Goal: Transaction & Acquisition: Purchase product/service

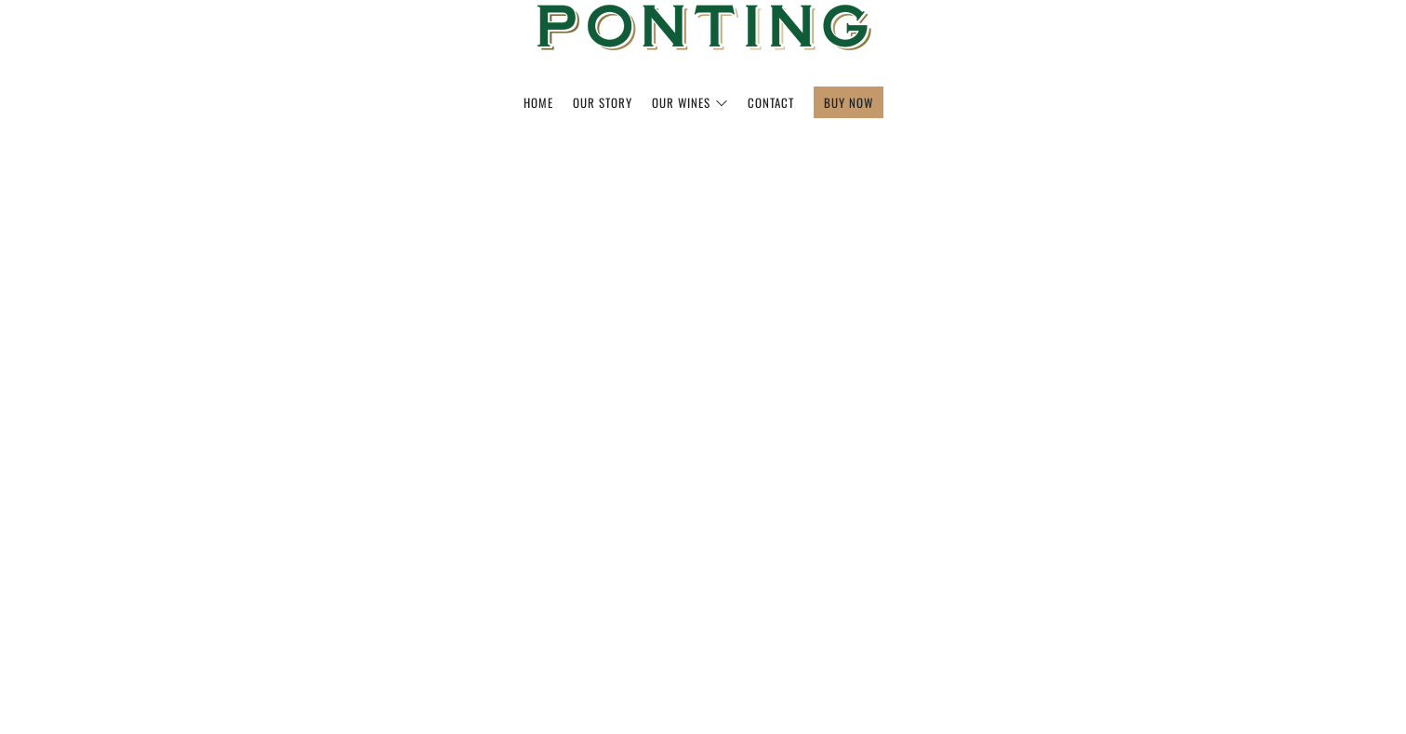
scroll to position [165, 0]
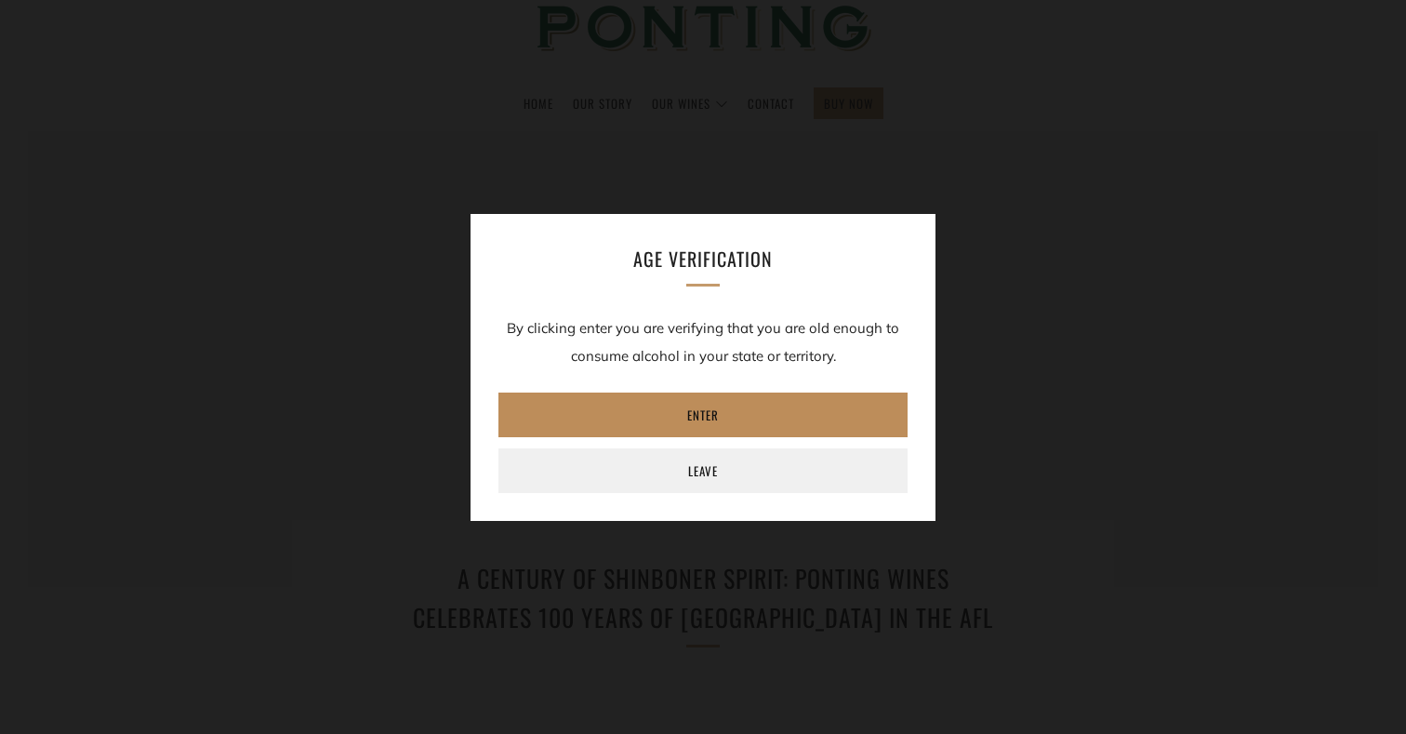
click at [685, 398] on link "Enter" at bounding box center [702, 414] width 409 height 45
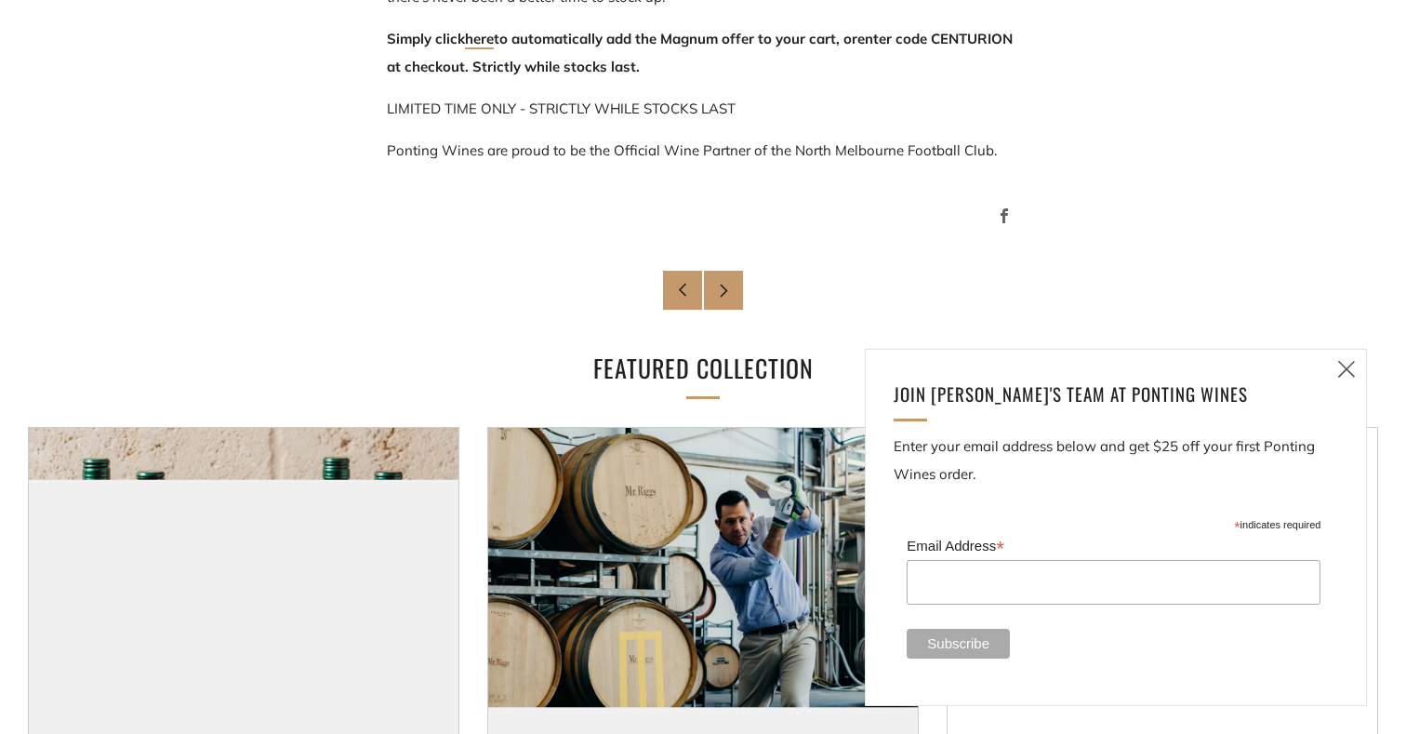
scroll to position [1607, 0]
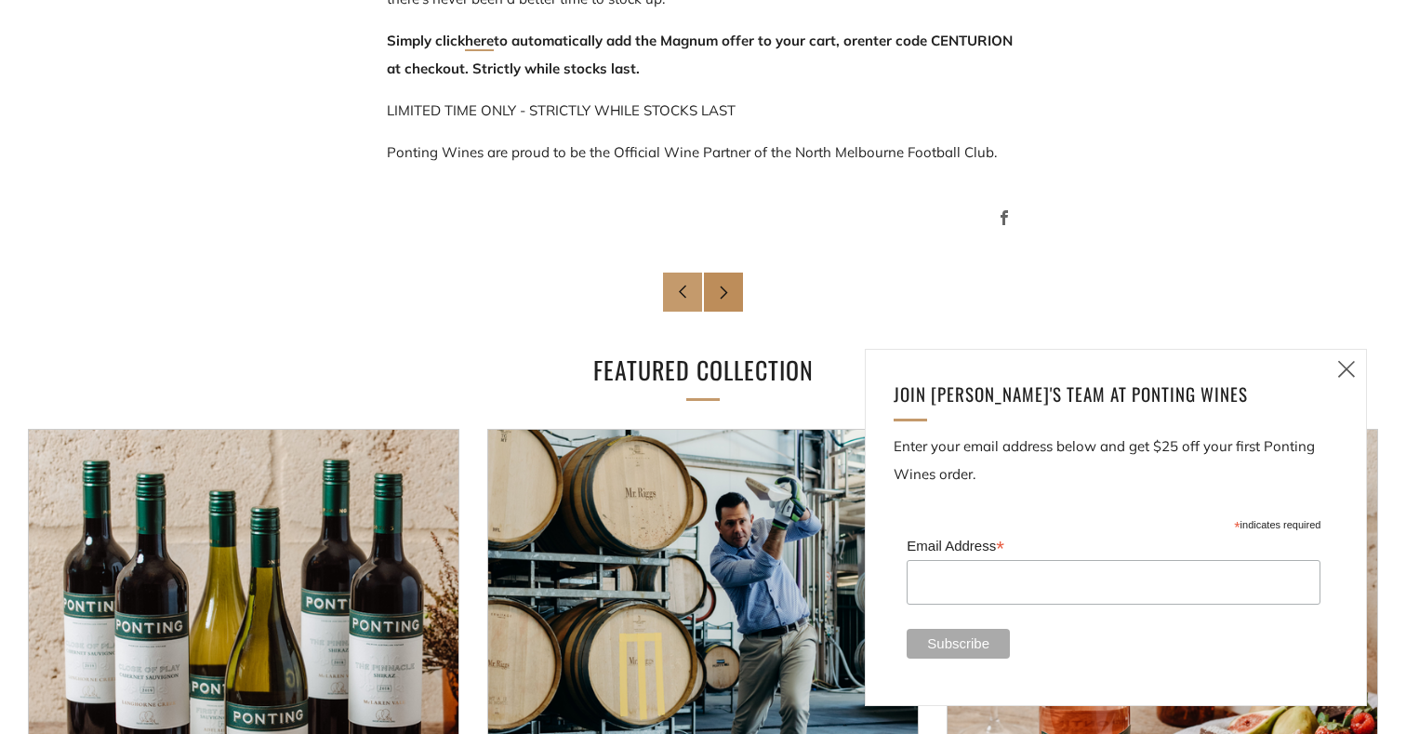
click at [726, 278] on link "Newer Post" at bounding box center [723, 291] width 39 height 39
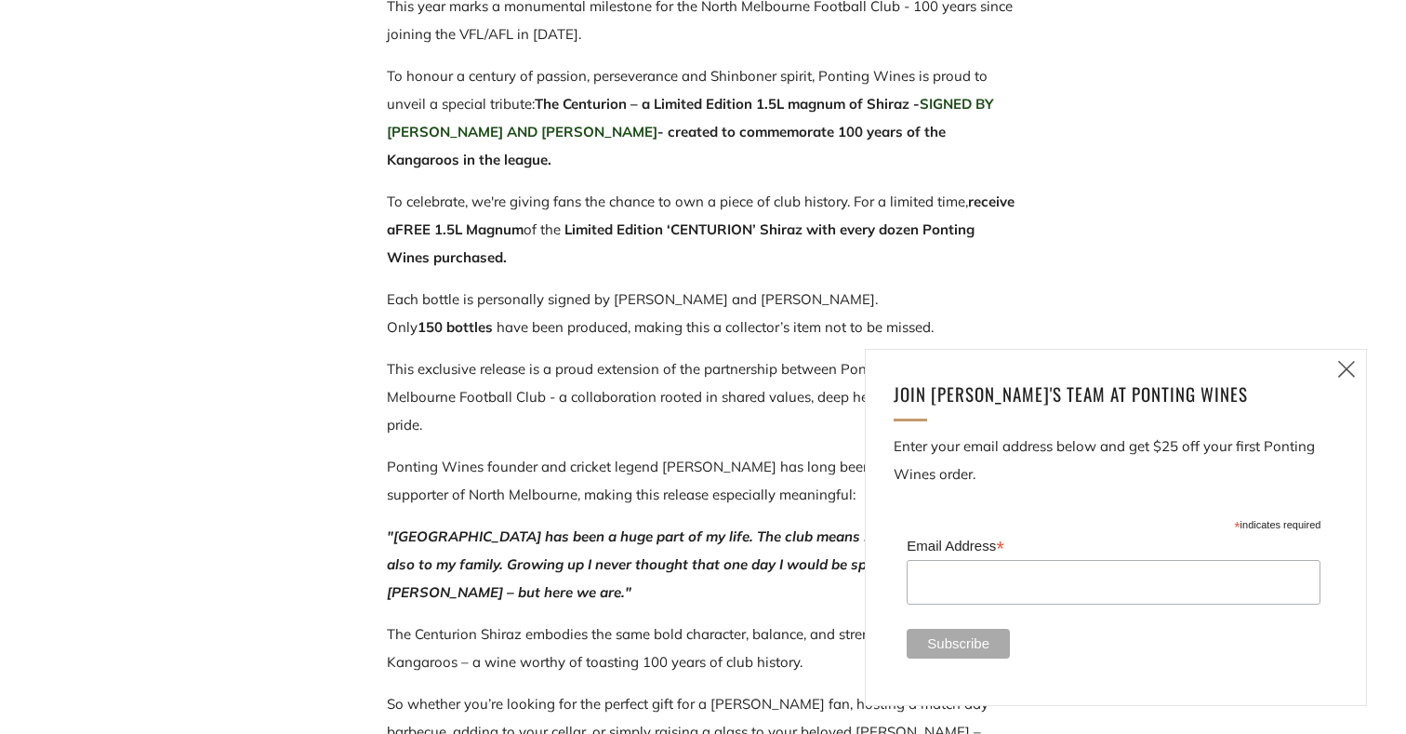
scroll to position [849, 0]
click at [1346, 368] on icon at bounding box center [1346, 368] width 22 height 23
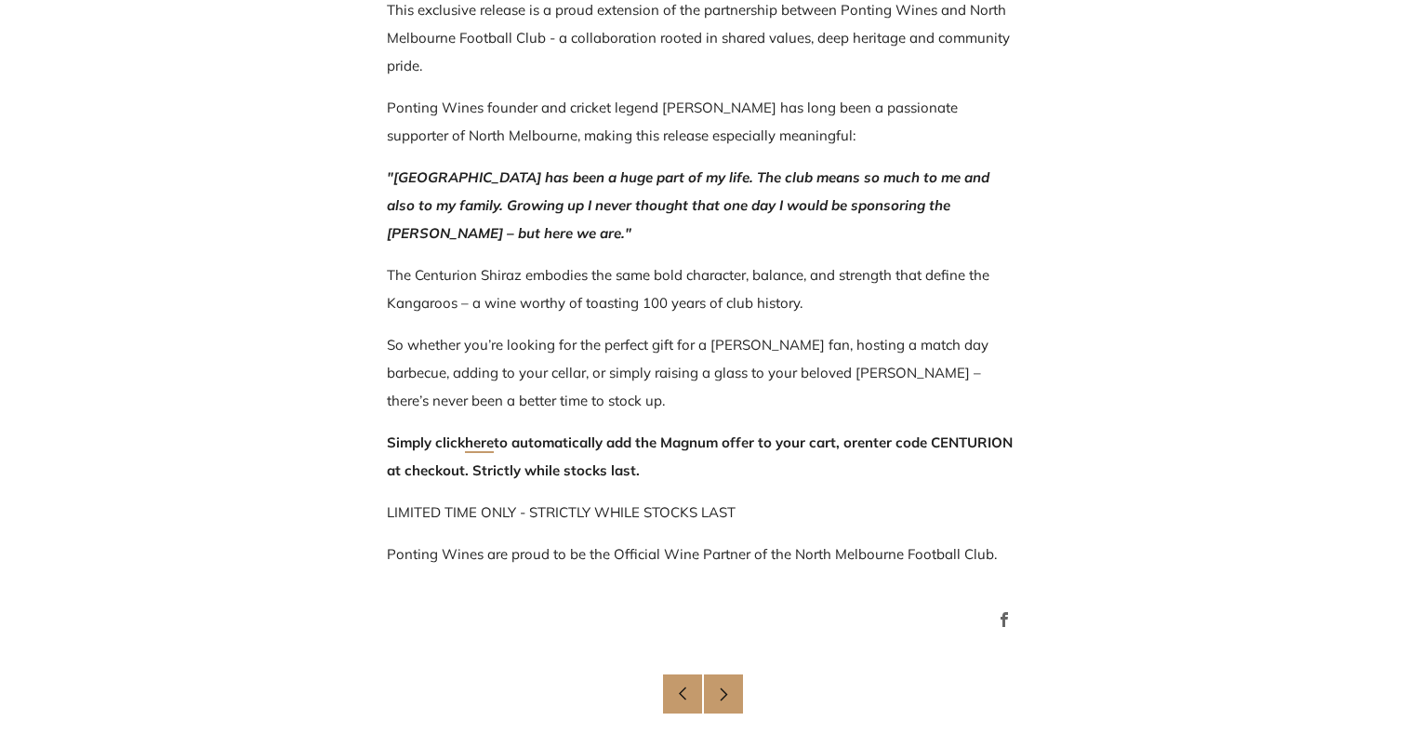
scroll to position [1211, 0]
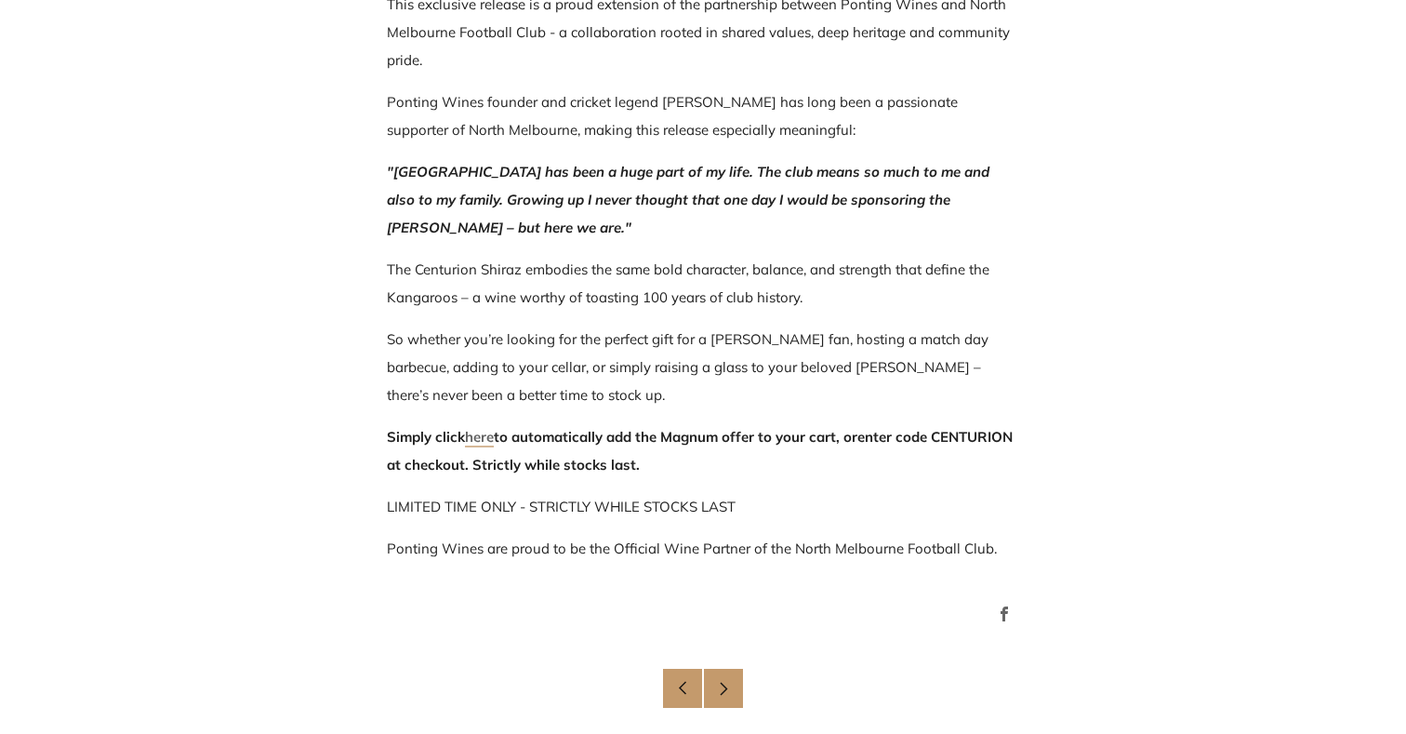
click at [481, 436] on link "here" at bounding box center [479, 438] width 29 height 20
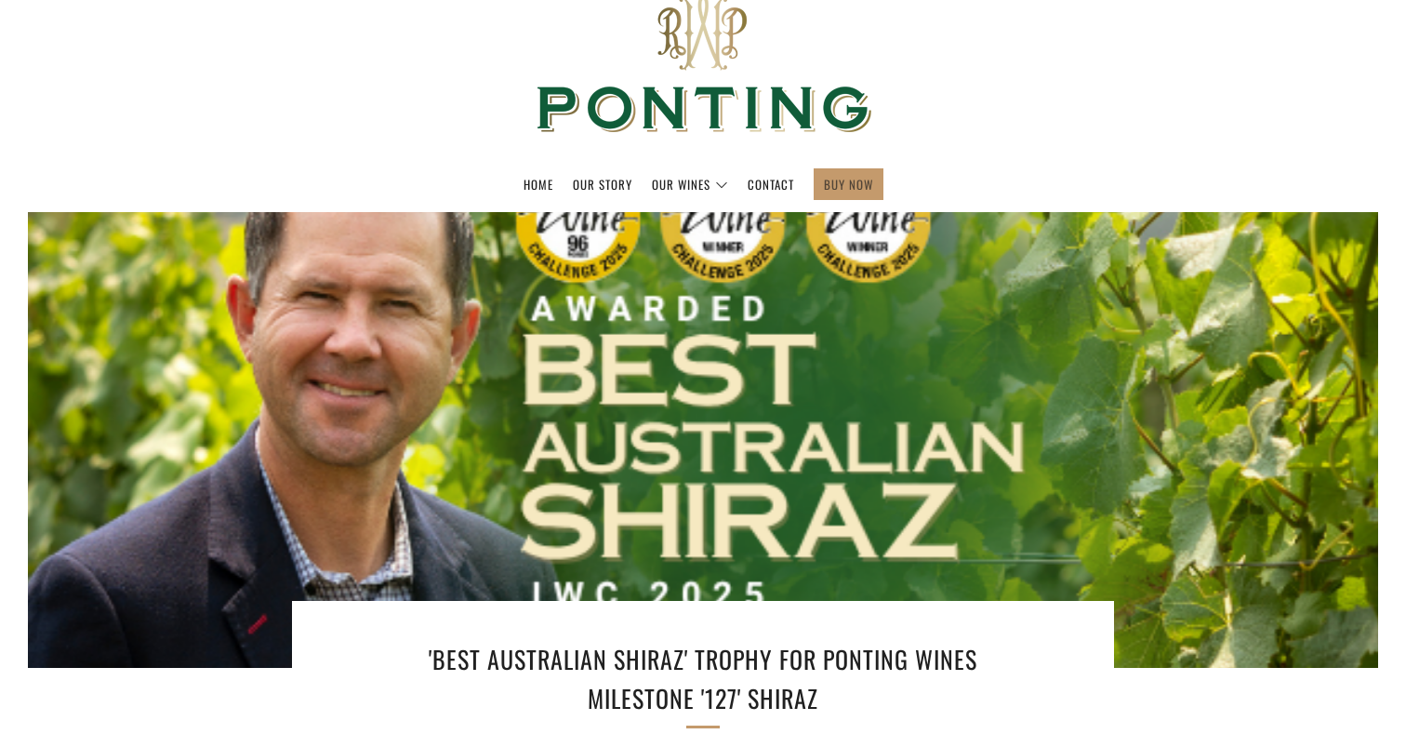
scroll to position [51, 0]
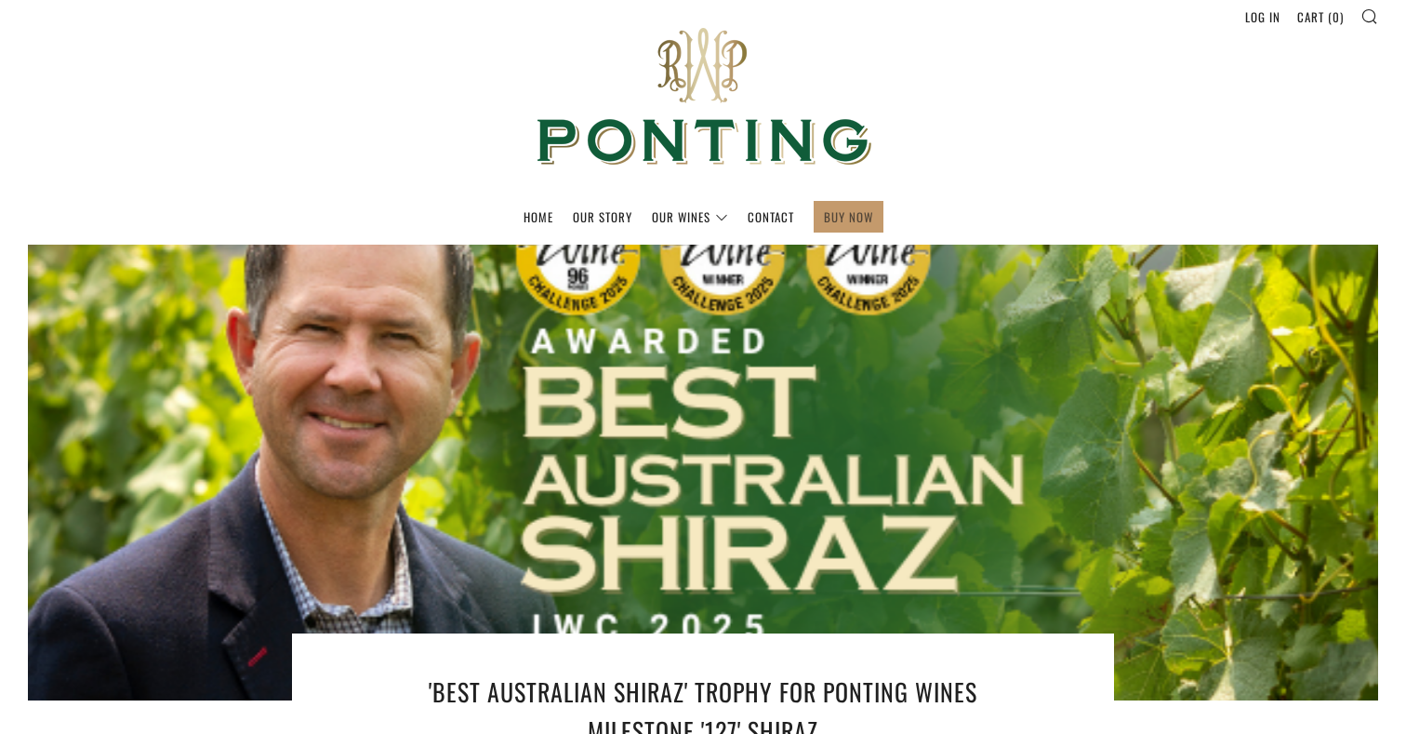
click at [849, 220] on link "BUY NOW" at bounding box center [848, 217] width 49 height 30
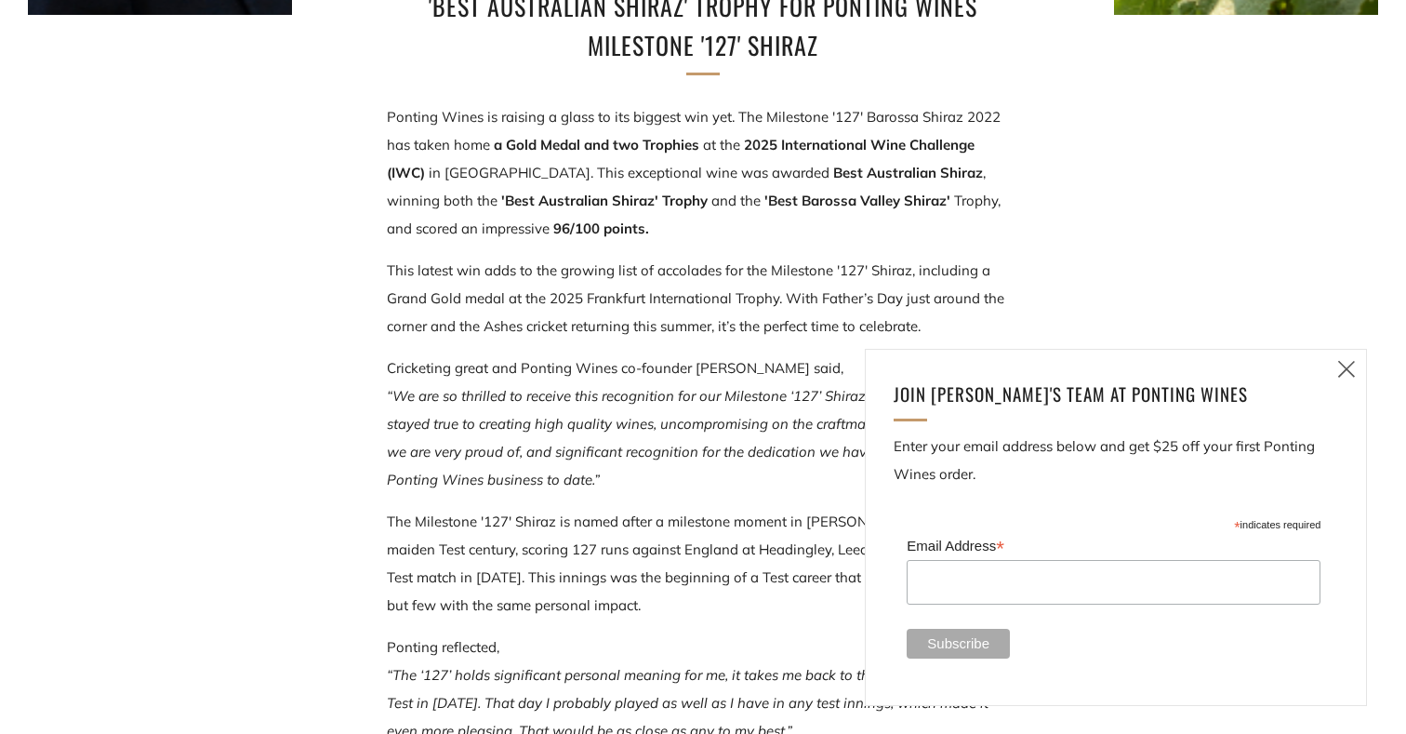
scroll to position [731, 0]
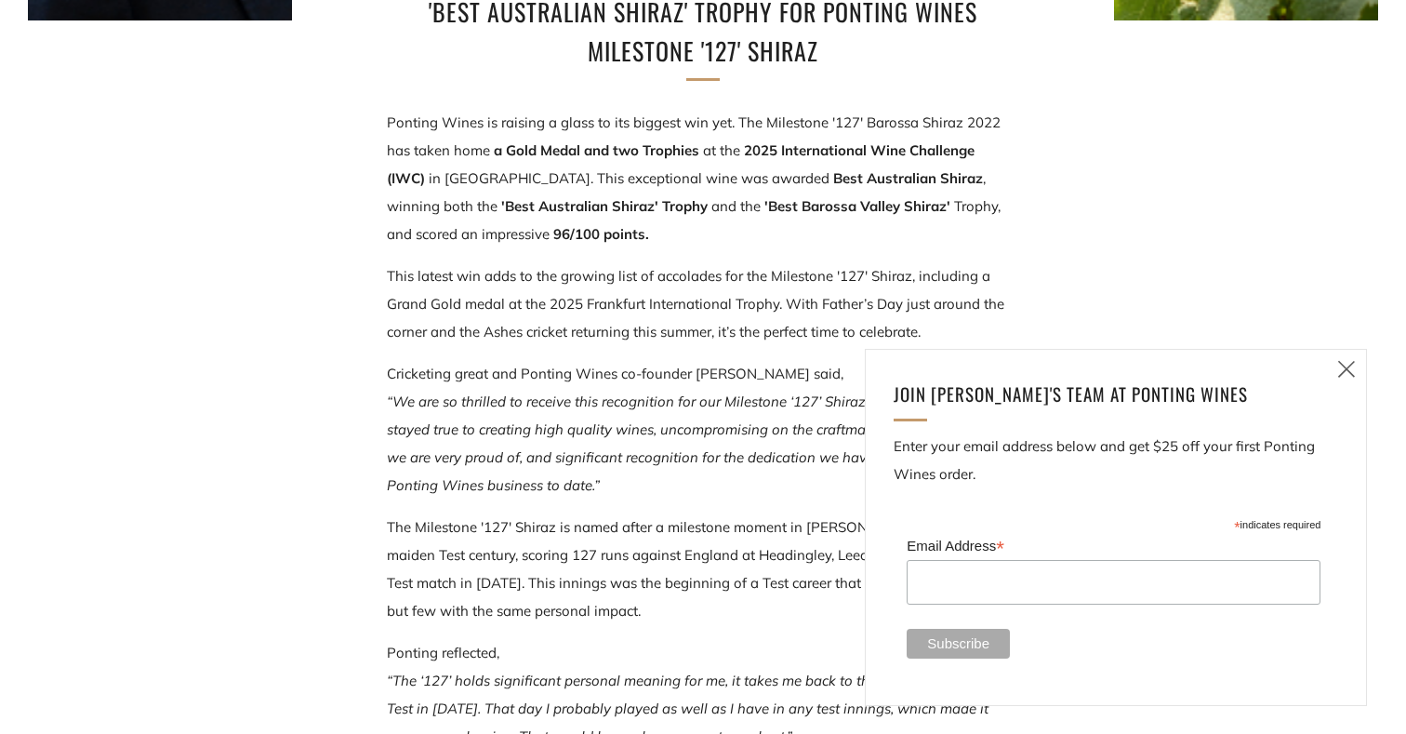
click at [1350, 365] on icon at bounding box center [1346, 368] width 22 height 23
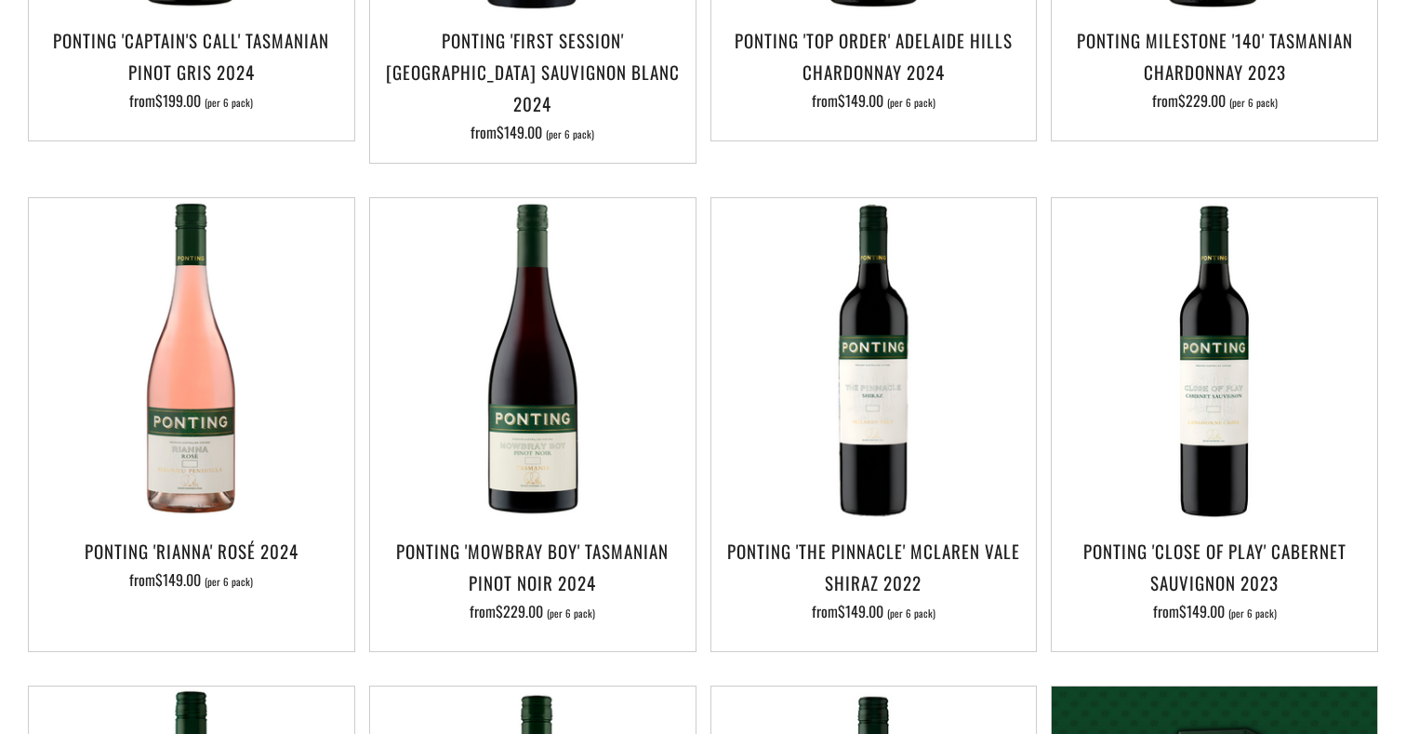
scroll to position [781, 0]
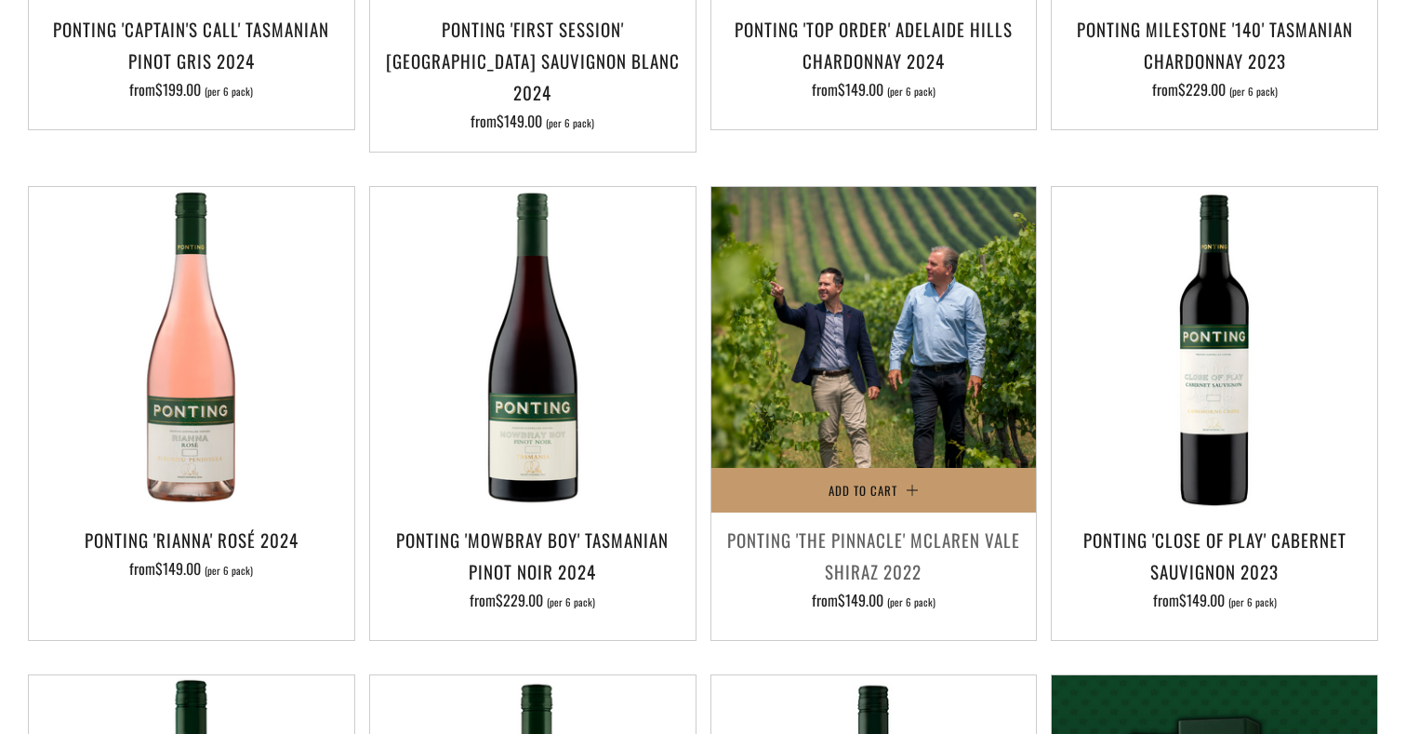
click at [851, 332] on img at bounding box center [873, 349] width 325 height 325
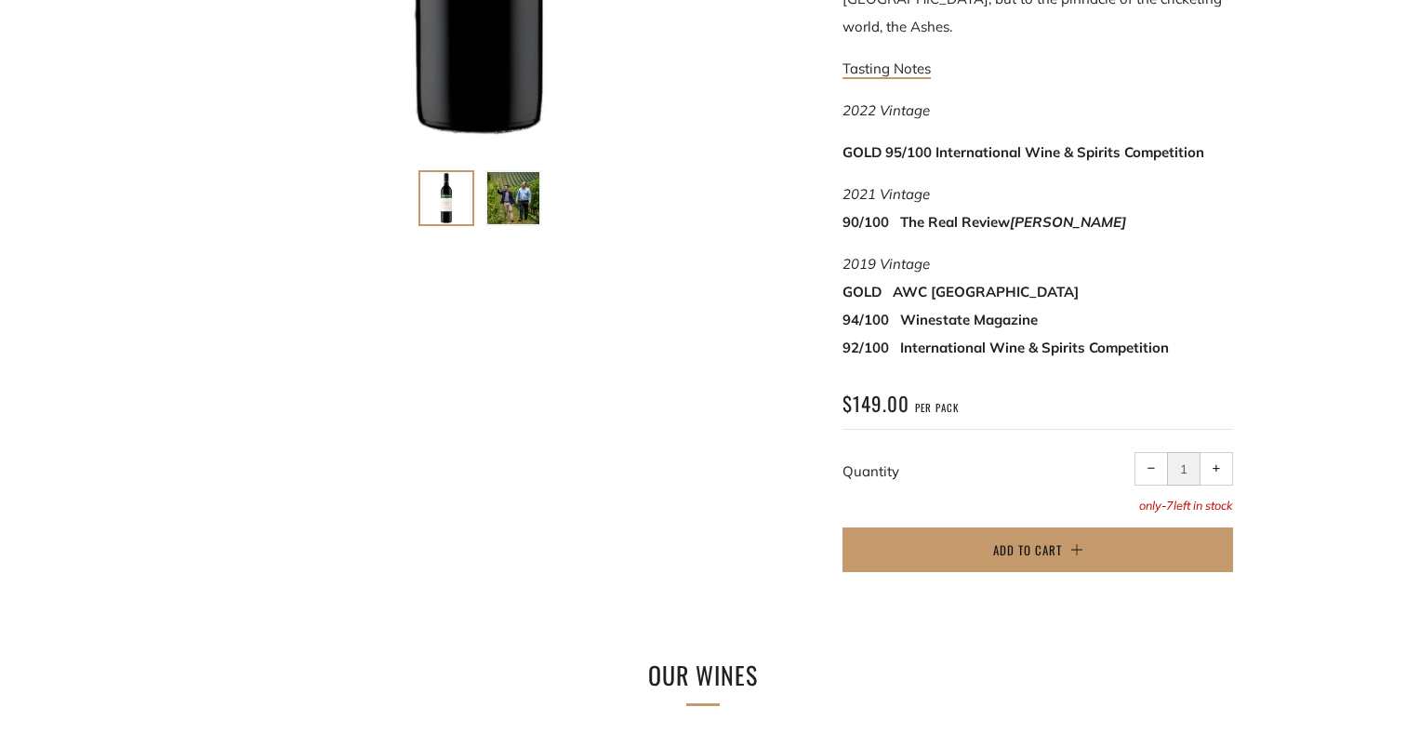
scroll to position [777, 0]
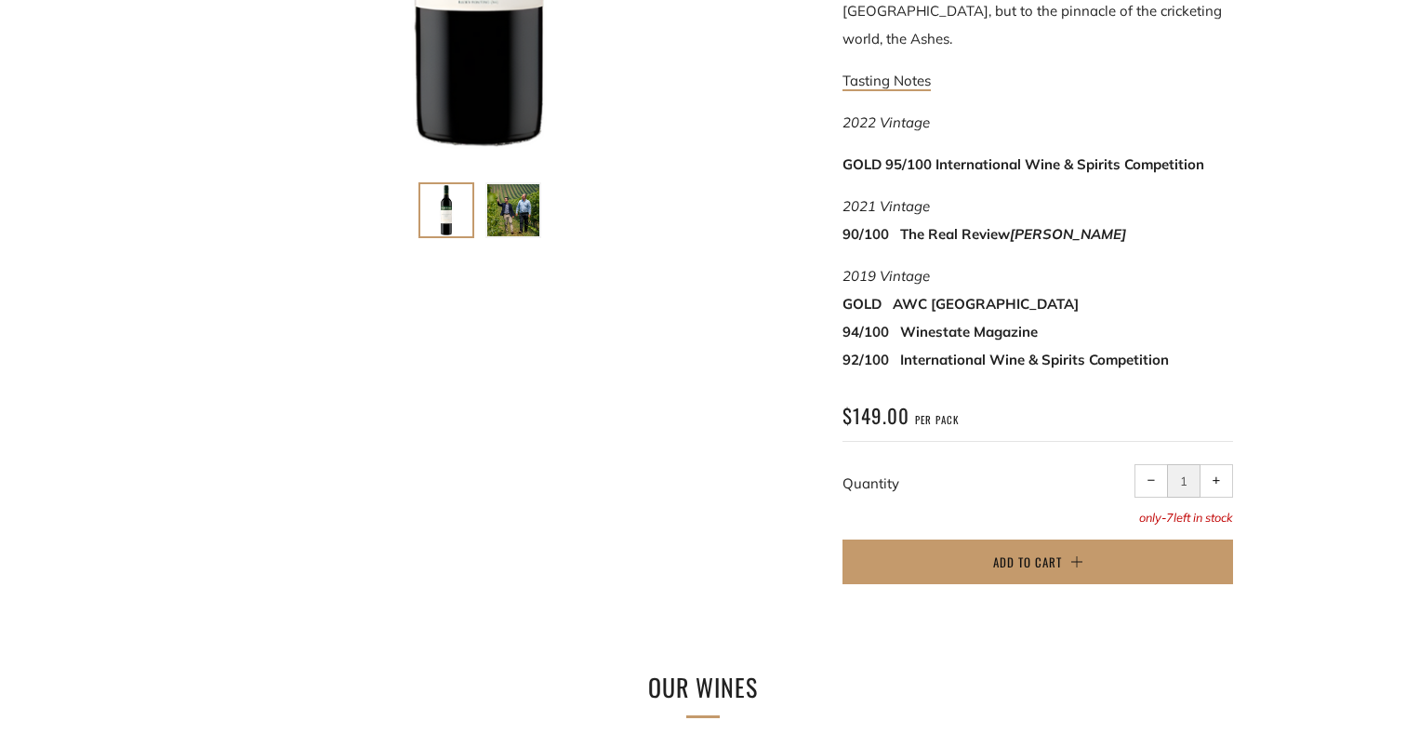
click at [1212, 464] on button "+ Increase item quantity by one" at bounding box center [1215, 480] width 33 height 33
type input "2"
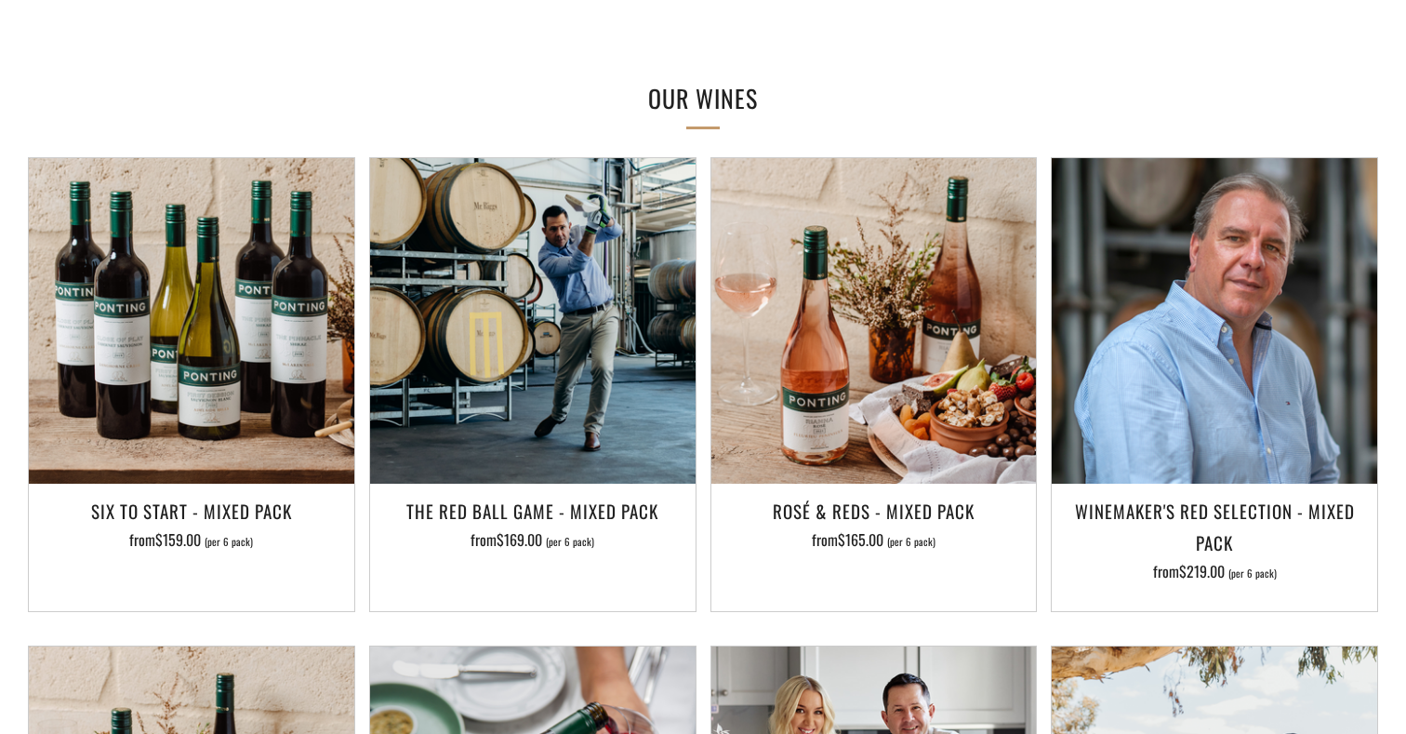
scroll to position [1356, 0]
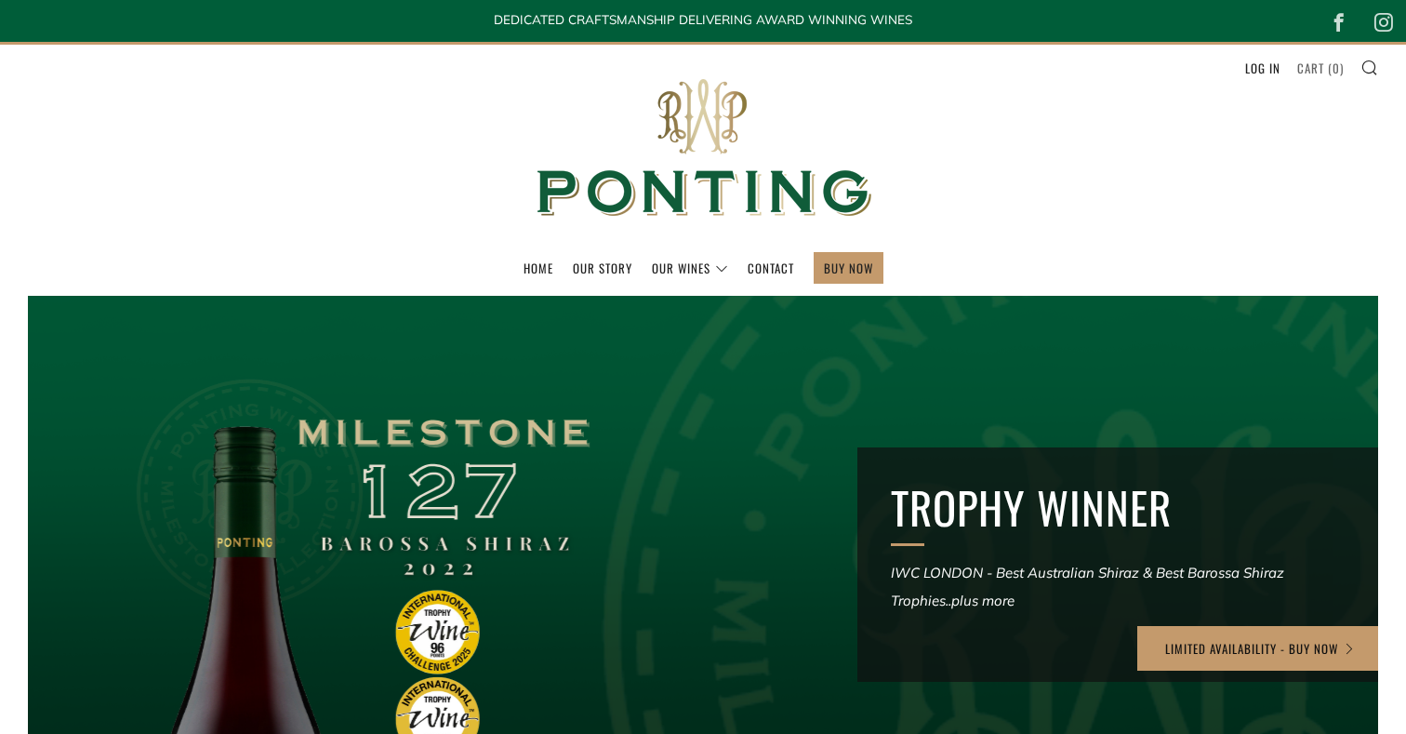
click at [1316, 66] on link "Cart ( 0 )" at bounding box center [1320, 68] width 46 height 30
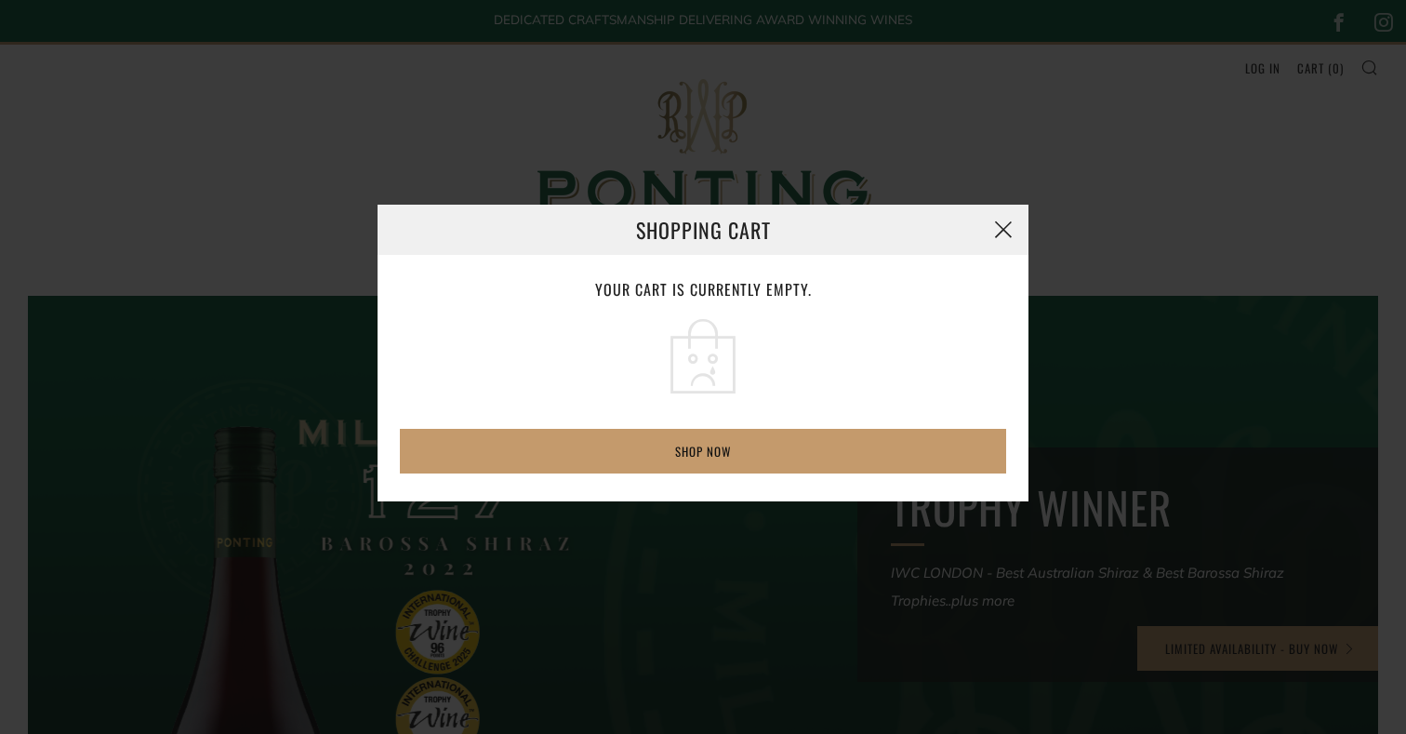
click at [989, 236] on button "button" at bounding box center [1003, 230] width 50 height 50
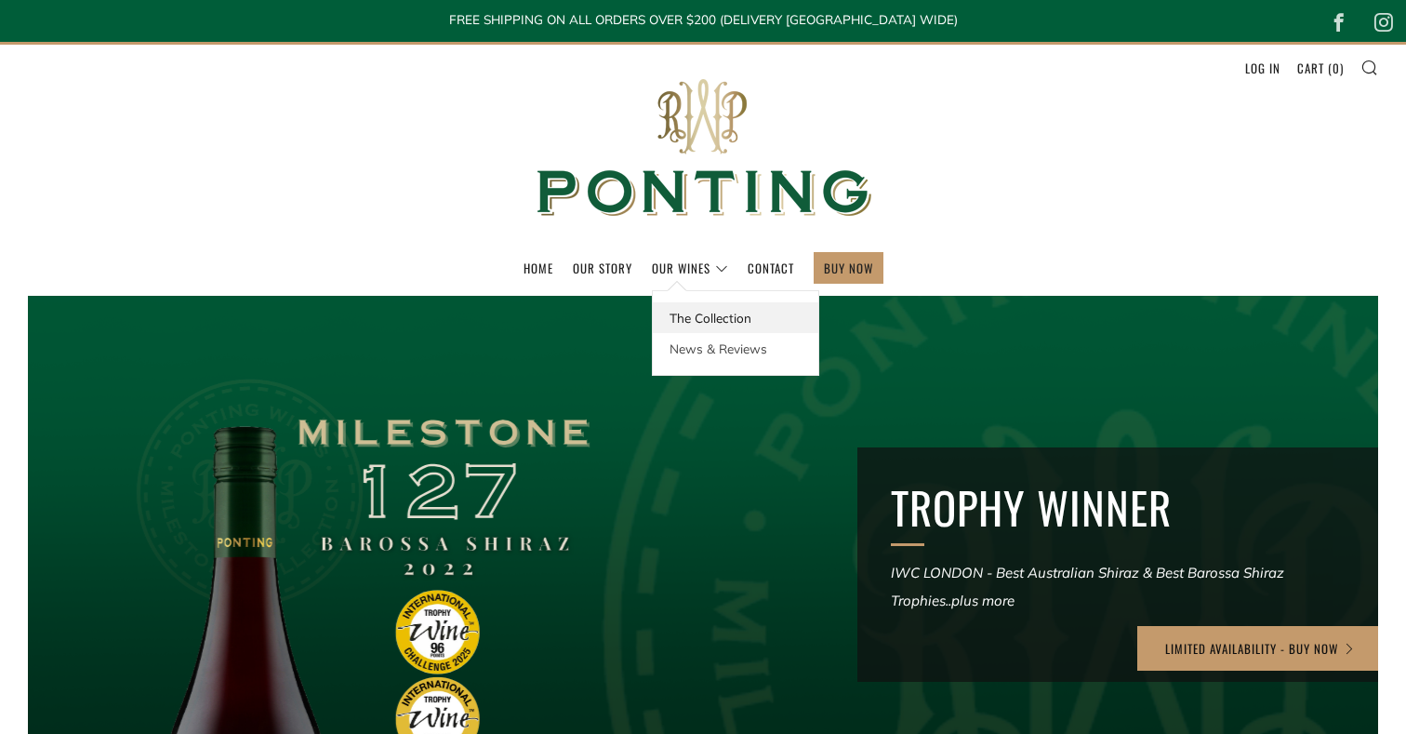
click at [695, 315] on link "The Collection" at bounding box center [735, 317] width 165 height 31
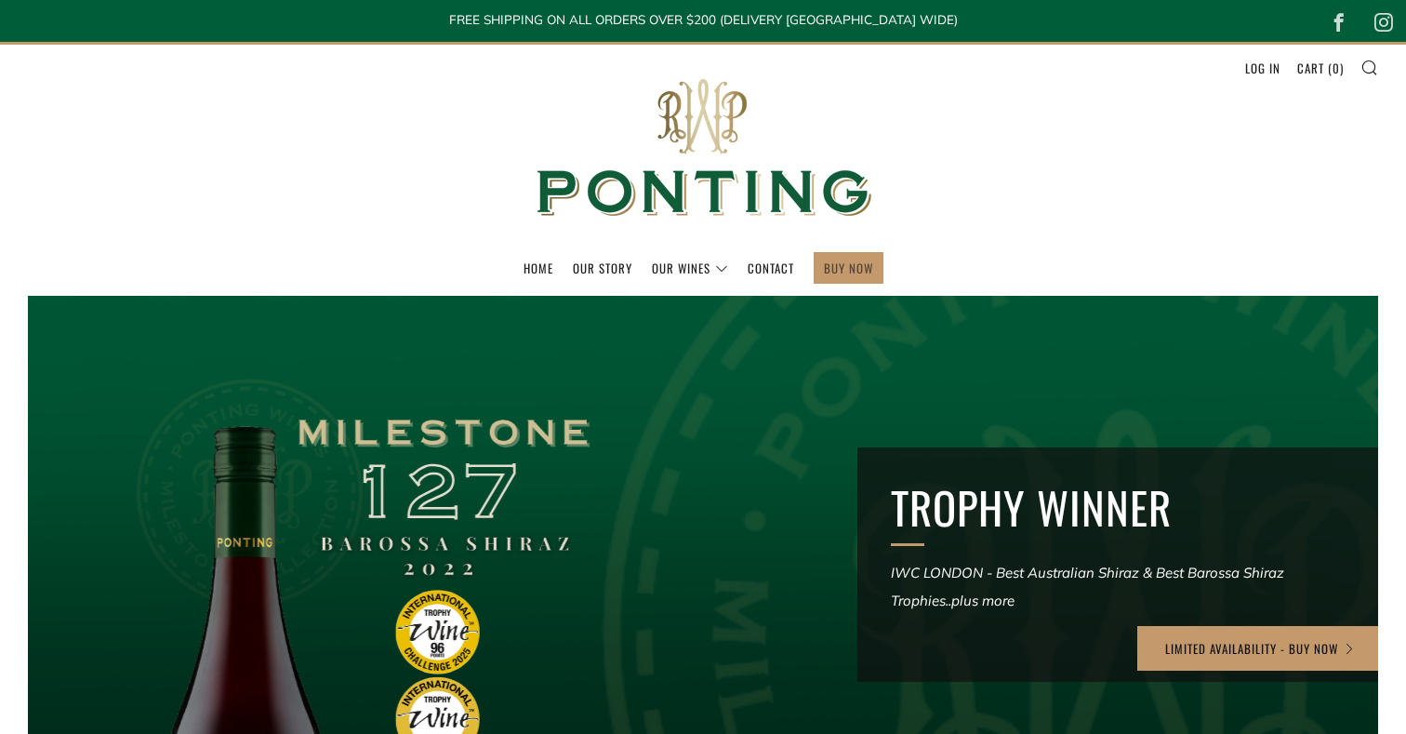
click at [833, 275] on link "BUY NOW" at bounding box center [848, 268] width 49 height 30
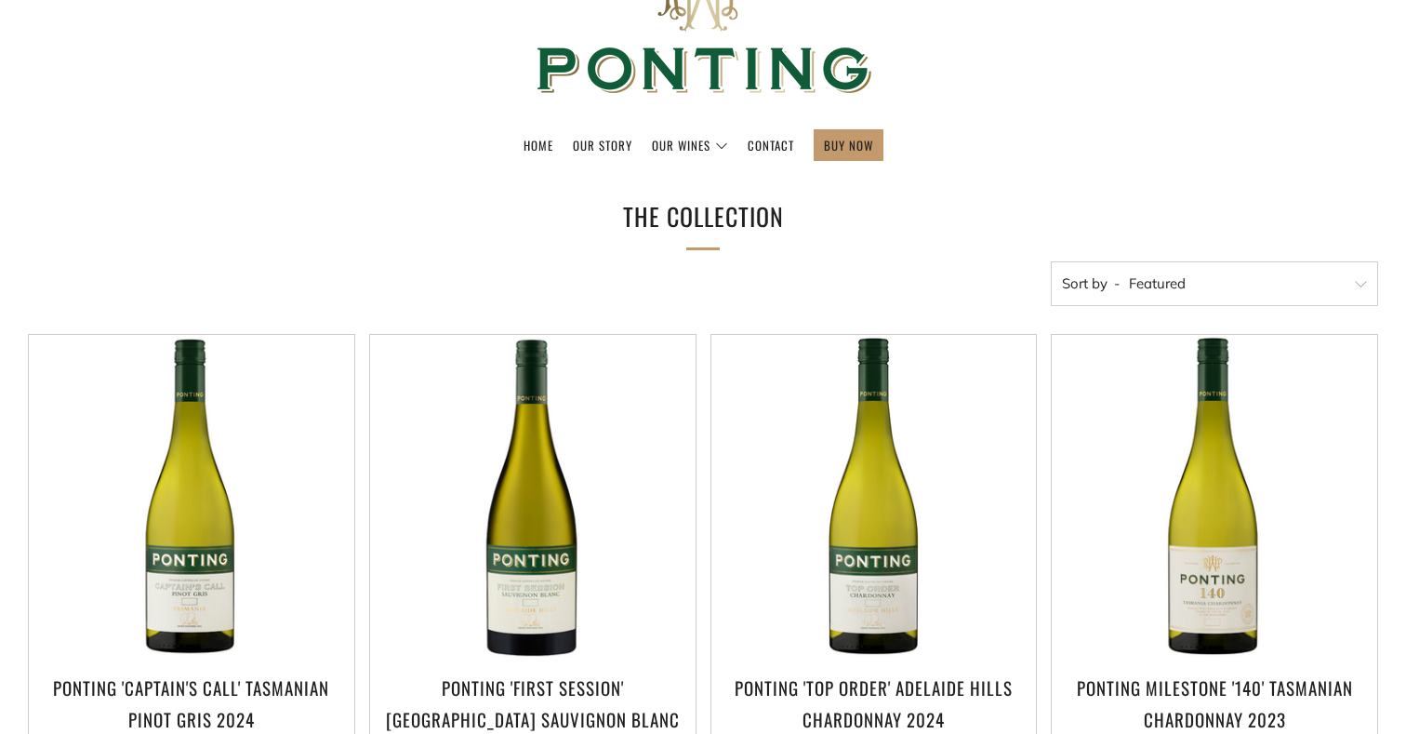
scroll to position [122, 0]
click at [1128, 282] on select "Featured Best Selling Alphabetically, A-Z Alphabetically, Z-A Price, low to hig…" at bounding box center [1214, 284] width 327 height 45
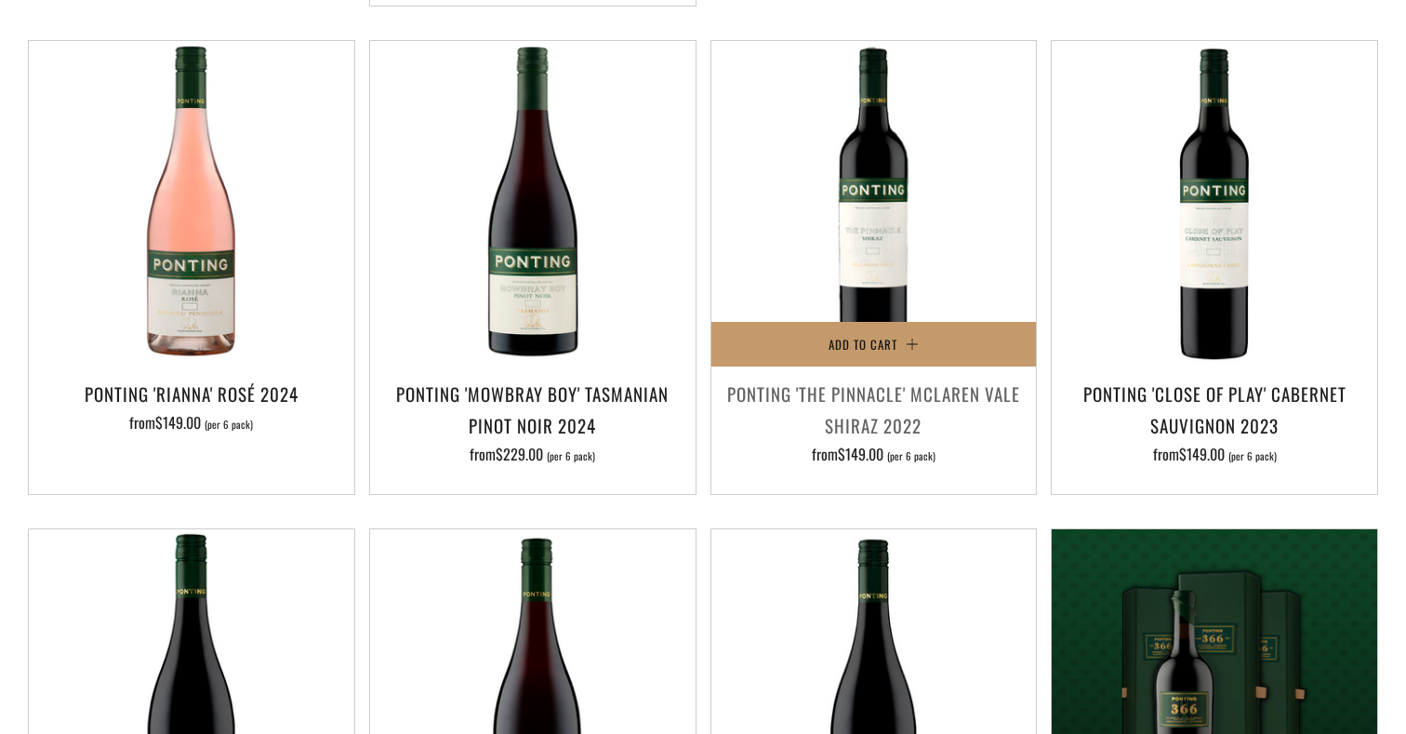
scroll to position [884, 0]
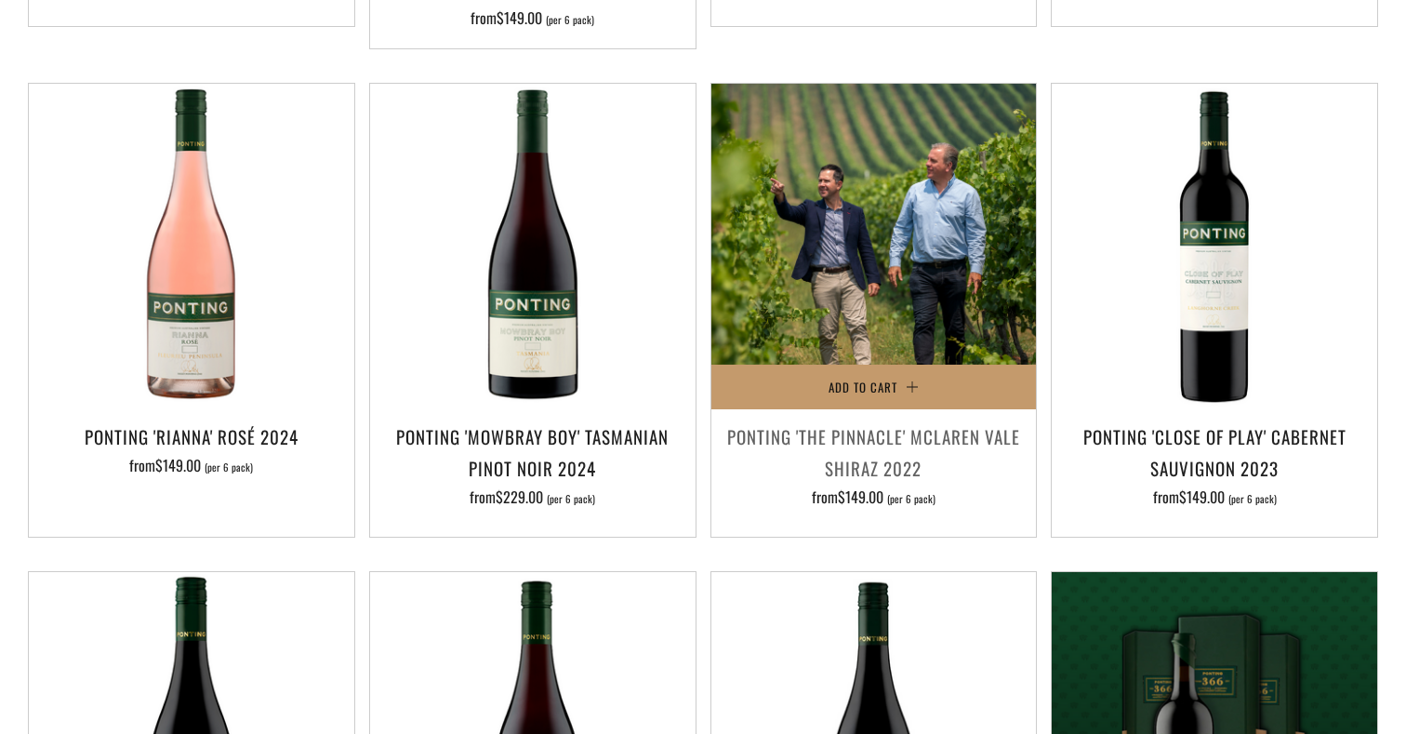
click at [908, 236] on img at bounding box center [873, 246] width 325 height 325
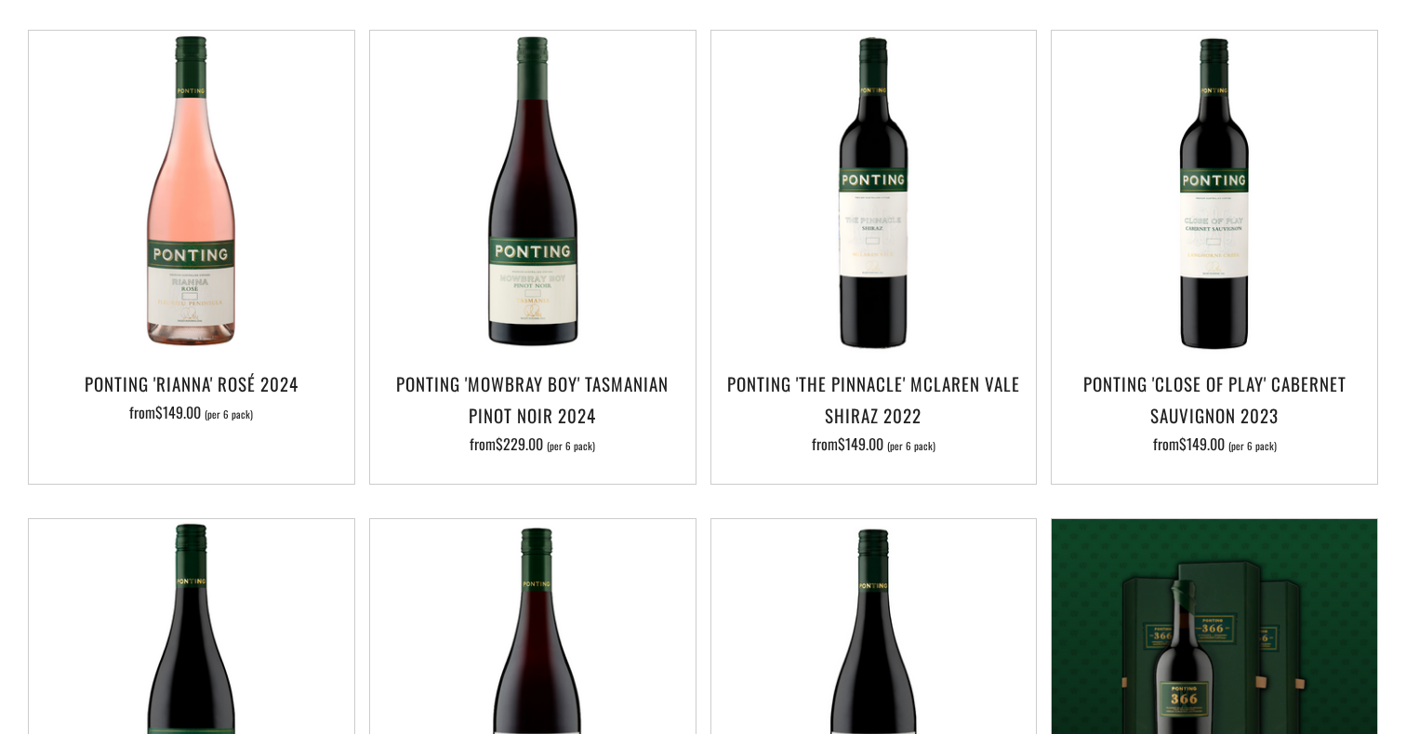
scroll to position [955, 0]
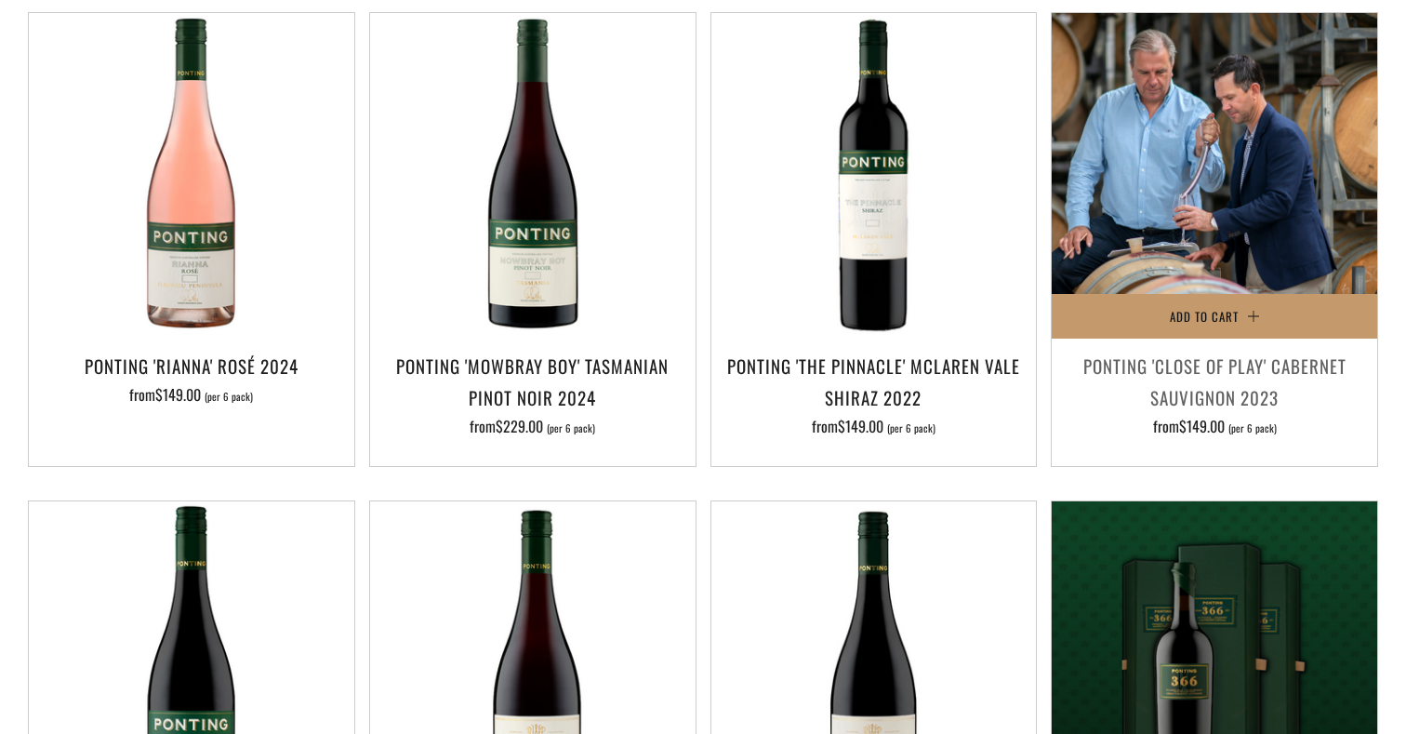
click at [1290, 188] on img at bounding box center [1213, 175] width 325 height 325
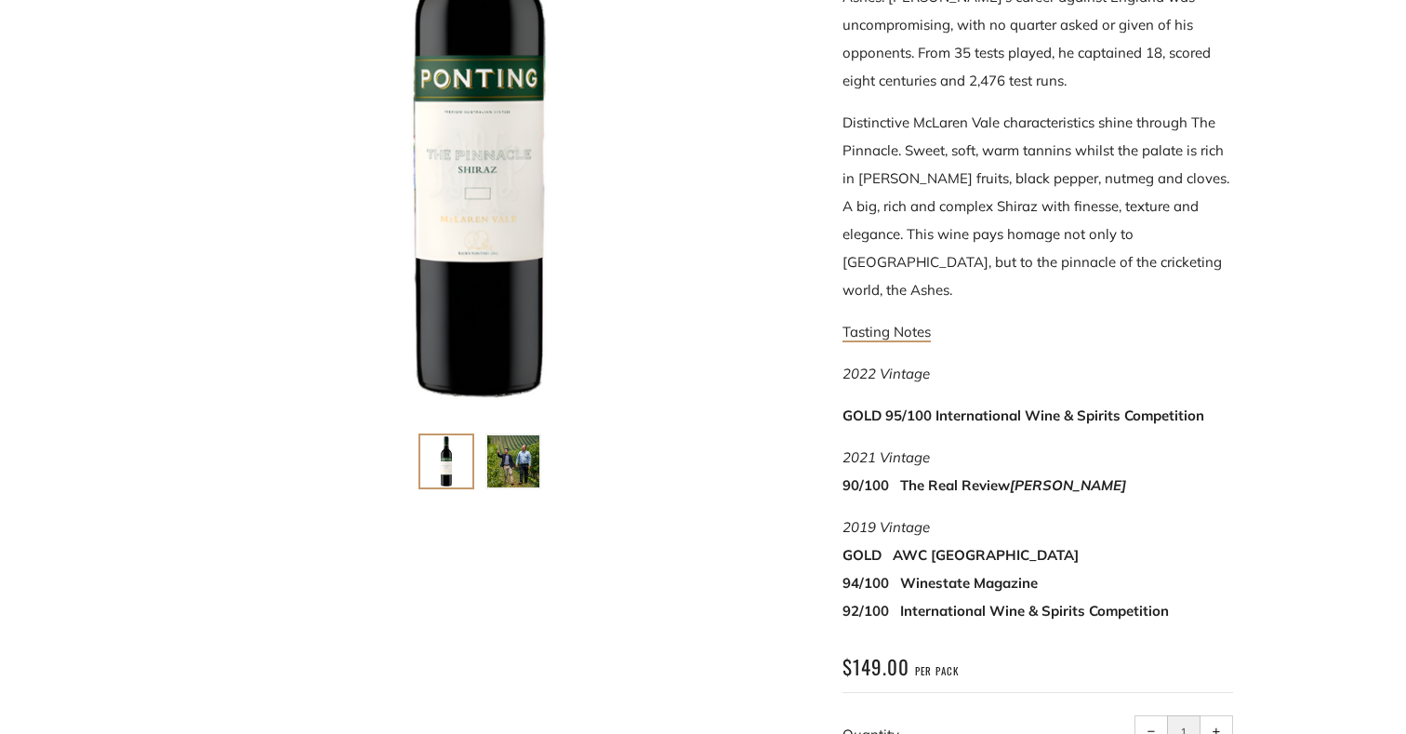
scroll to position [580, 0]
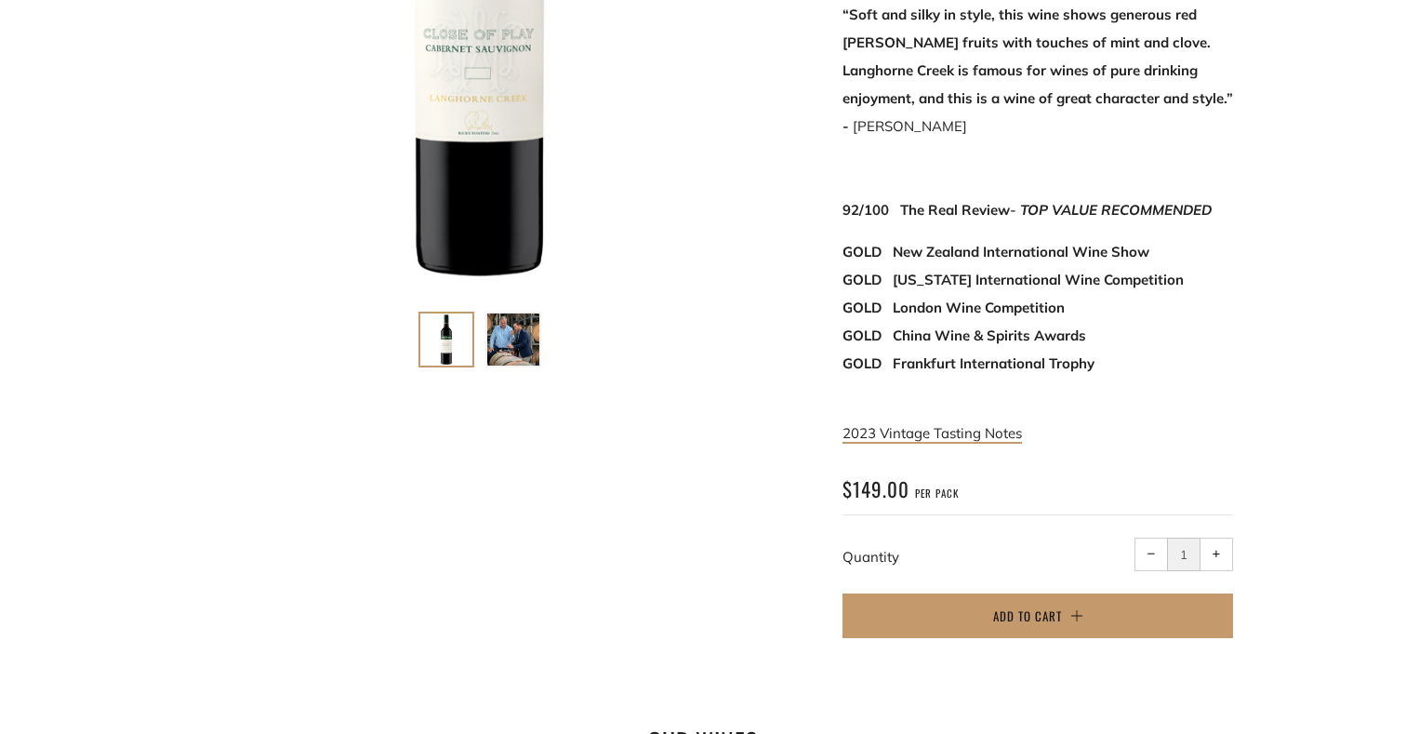
scroll to position [651, 0]
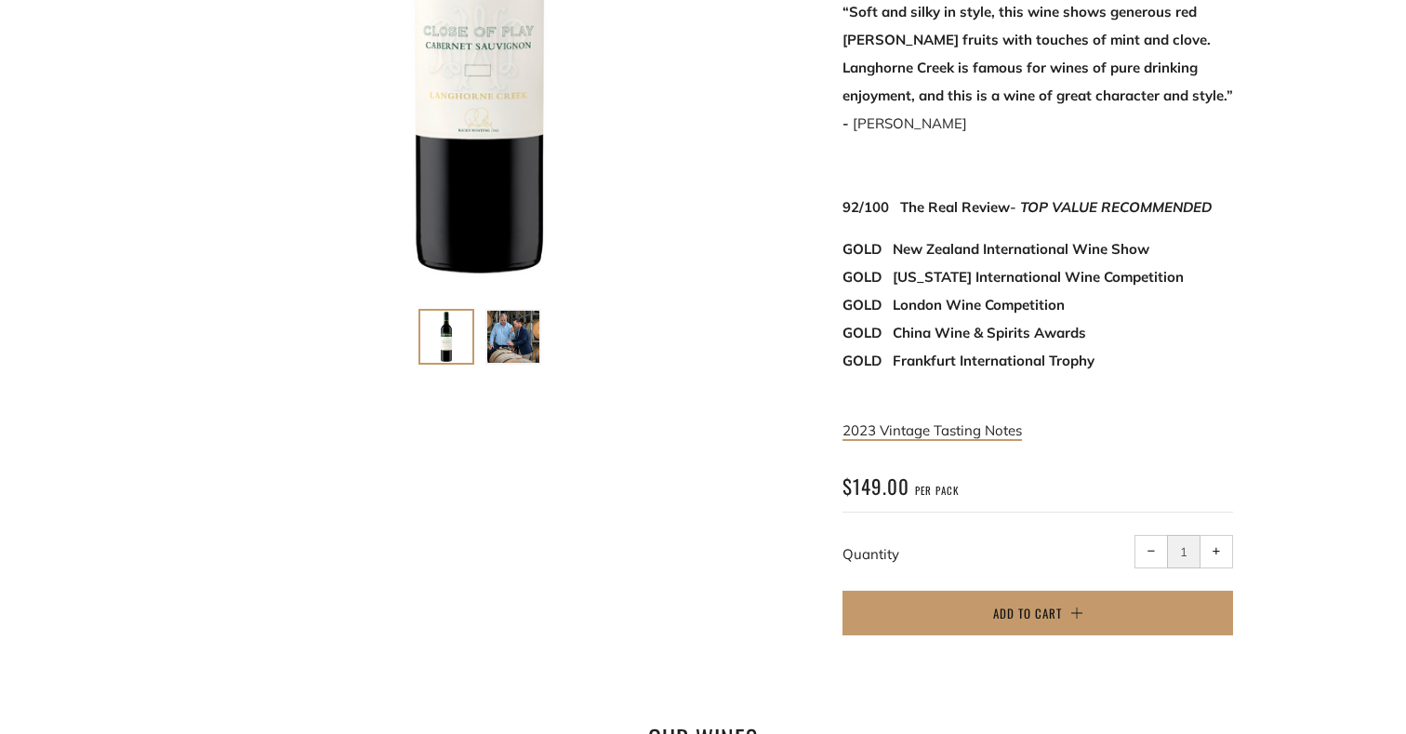
click at [1207, 535] on button "+ Increase item quantity by one" at bounding box center [1215, 551] width 33 height 33
type input "2"
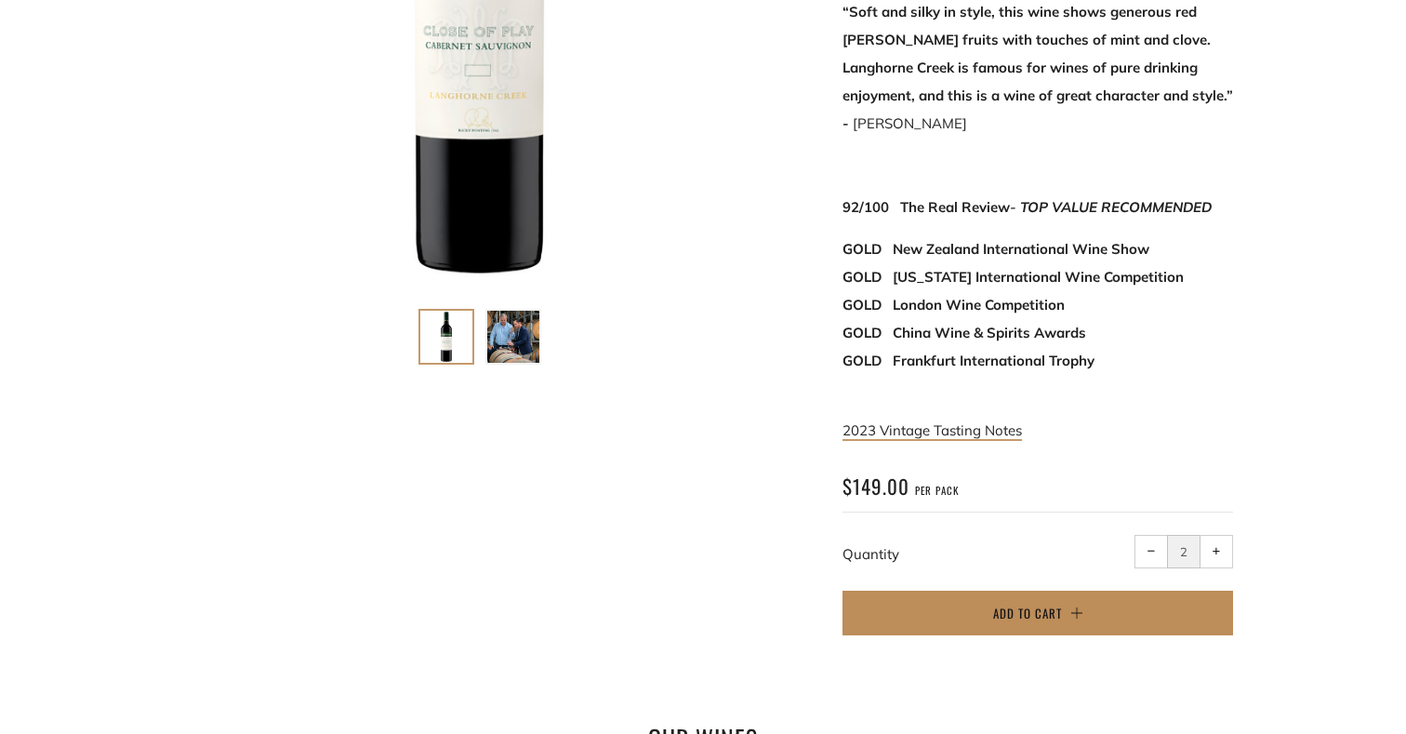
click at [1125, 590] on button "Add to Cart" at bounding box center [1037, 612] width 390 height 45
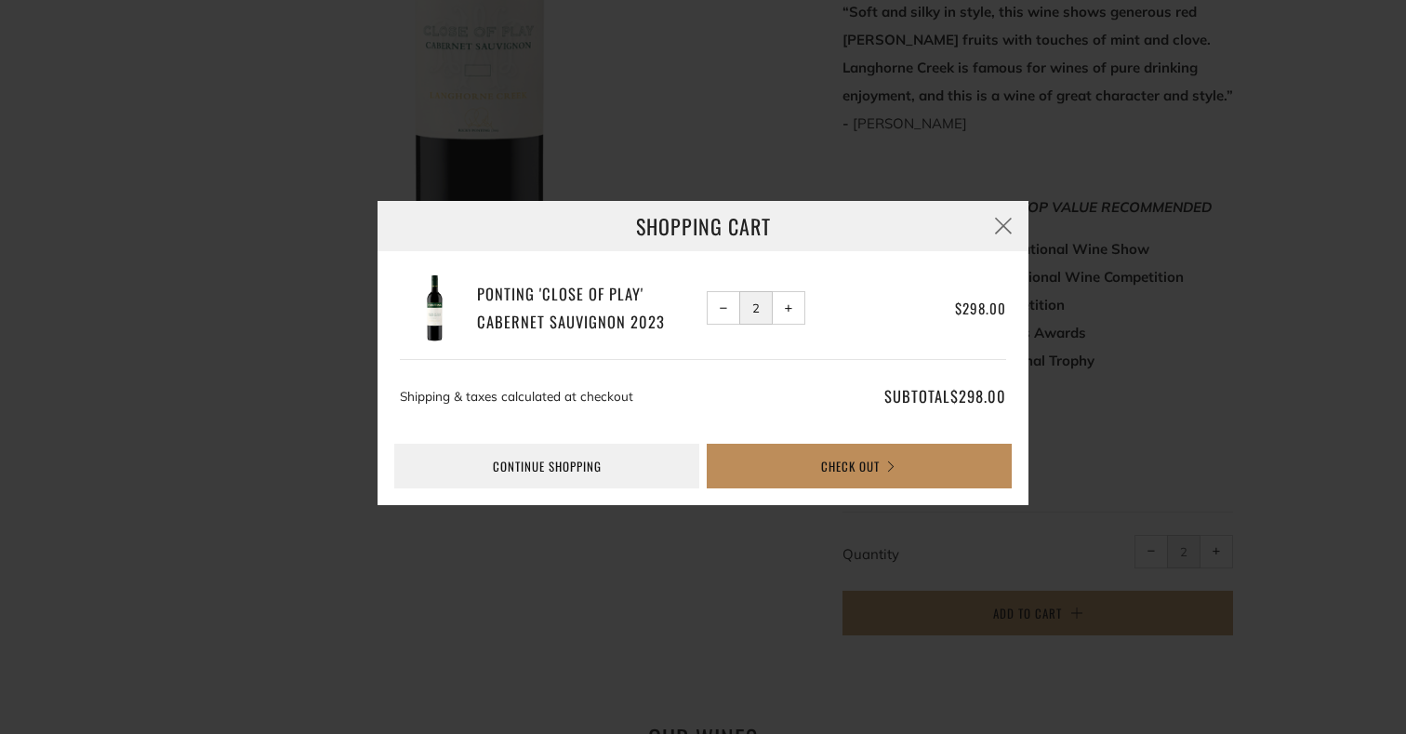
click at [911, 463] on button "Check Out" at bounding box center [859, 465] width 305 height 45
